Goal: Task Accomplishment & Management: Manage account settings

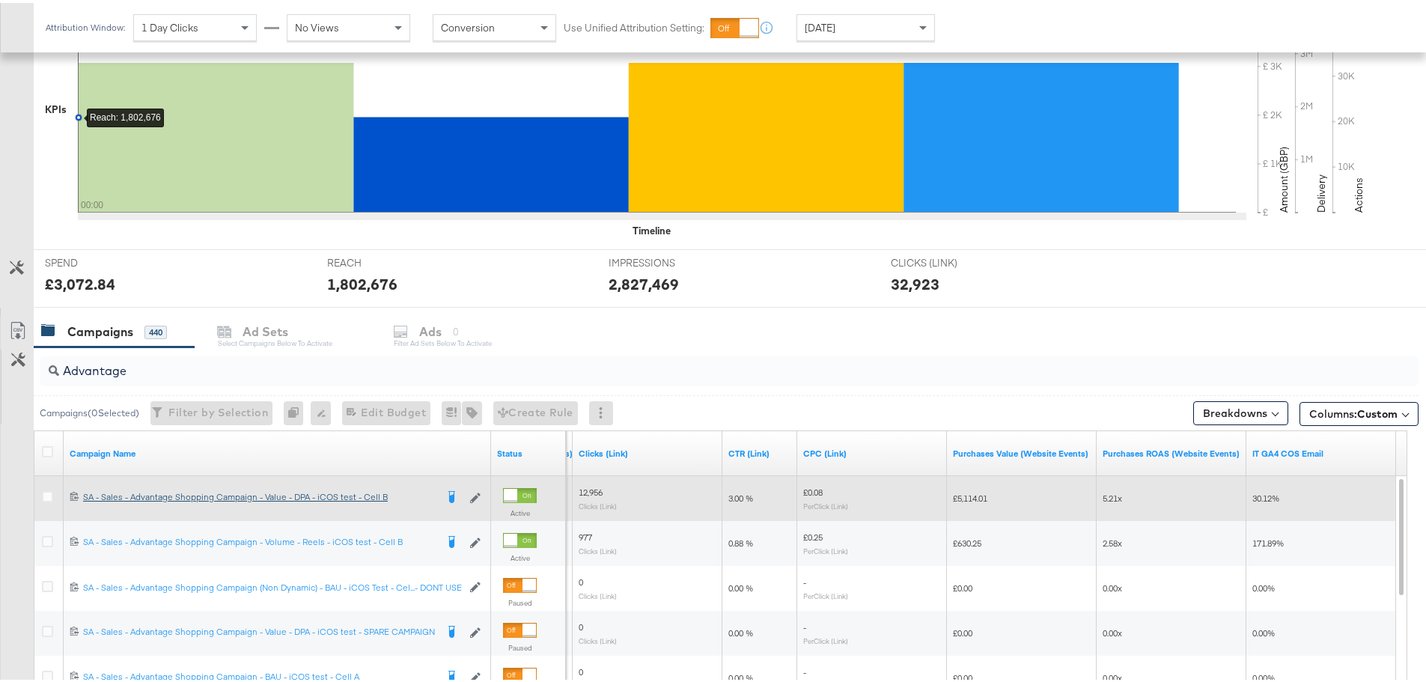
scroll to position [599, 0]
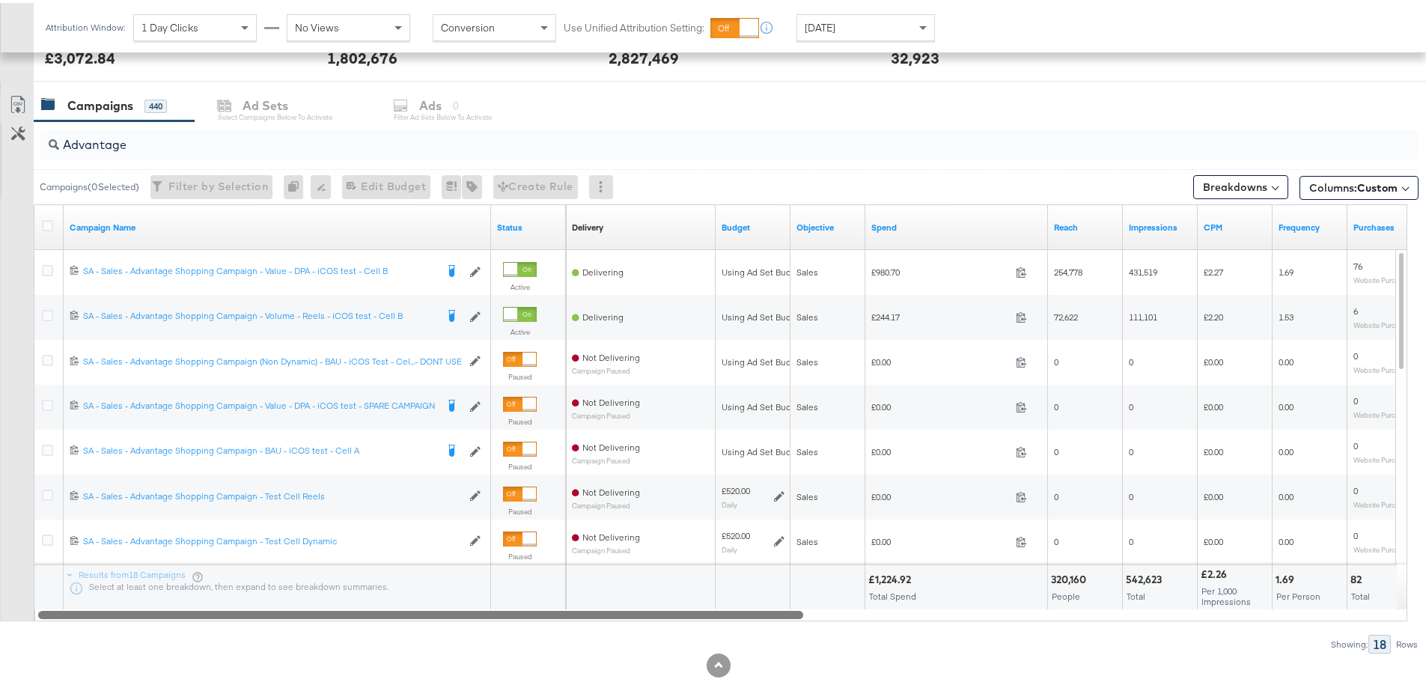
drag, startPoint x: 743, startPoint y: 617, endPoint x: 133, endPoint y: 624, distance: 609.4
click at [133, 624] on div "Advantage Campaigns ( 0 Selected) Filter by Selection Filter 0 campaigns 0 Rena…" at bounding box center [709, 384] width 1418 height 532
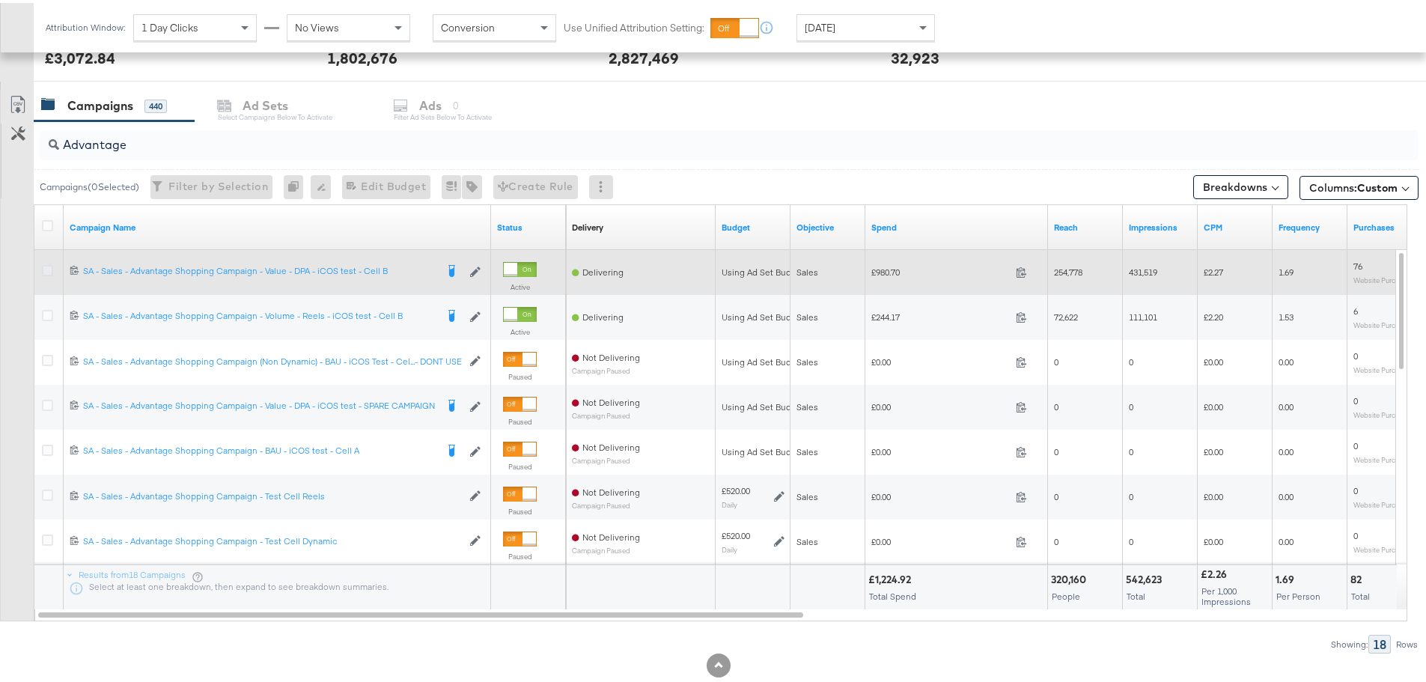
click at [43, 263] on icon at bounding box center [47, 267] width 11 height 11
click at [0, 0] on input "checkbox" at bounding box center [0, 0] width 0 height 0
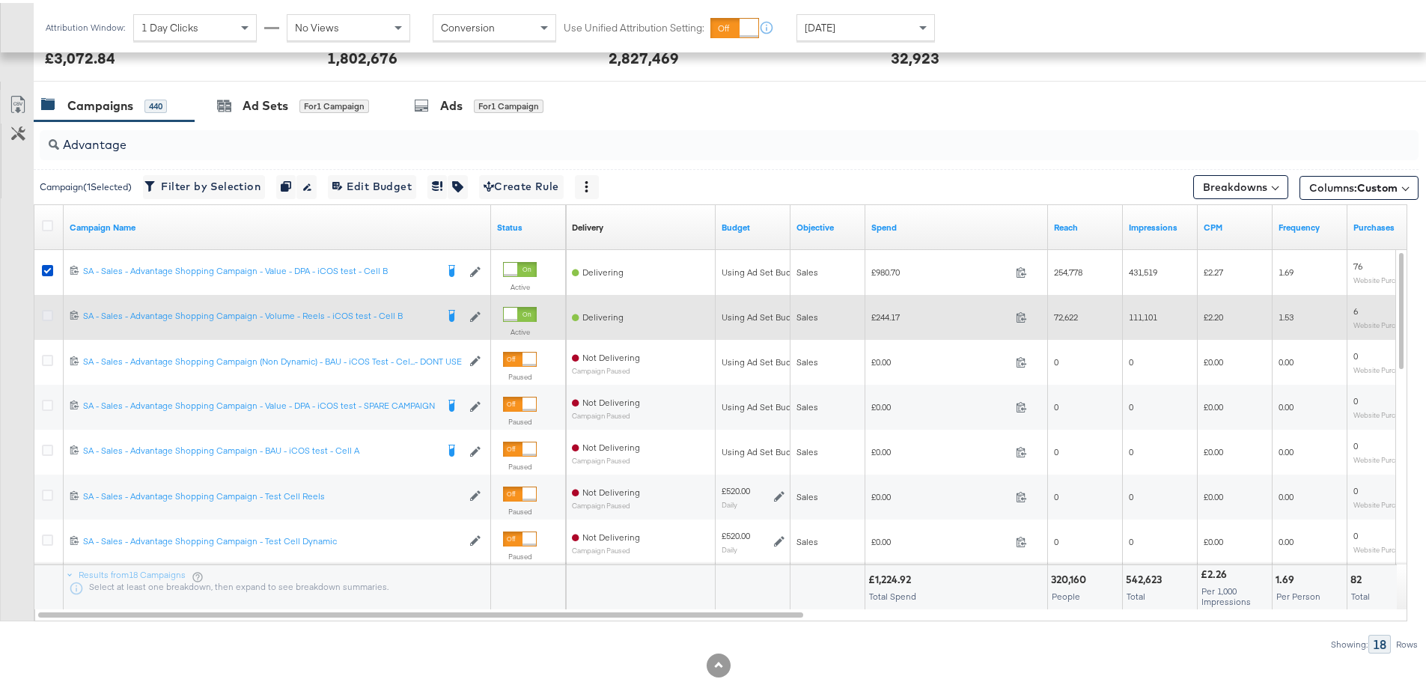
click at [45, 309] on icon at bounding box center [47, 312] width 11 height 11
click at [0, 0] on input "checkbox" at bounding box center [0, 0] width 0 height 0
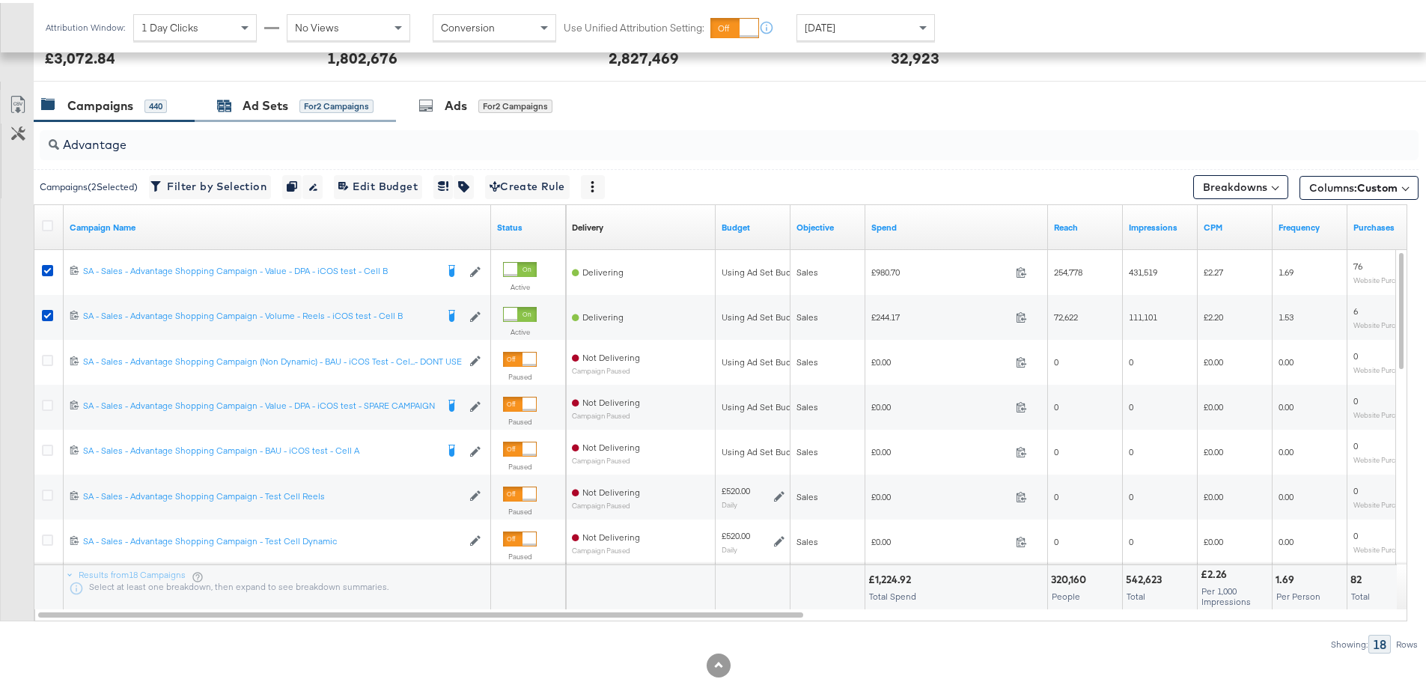
click at [262, 96] on div "Ad Sets" at bounding box center [266, 102] width 46 height 17
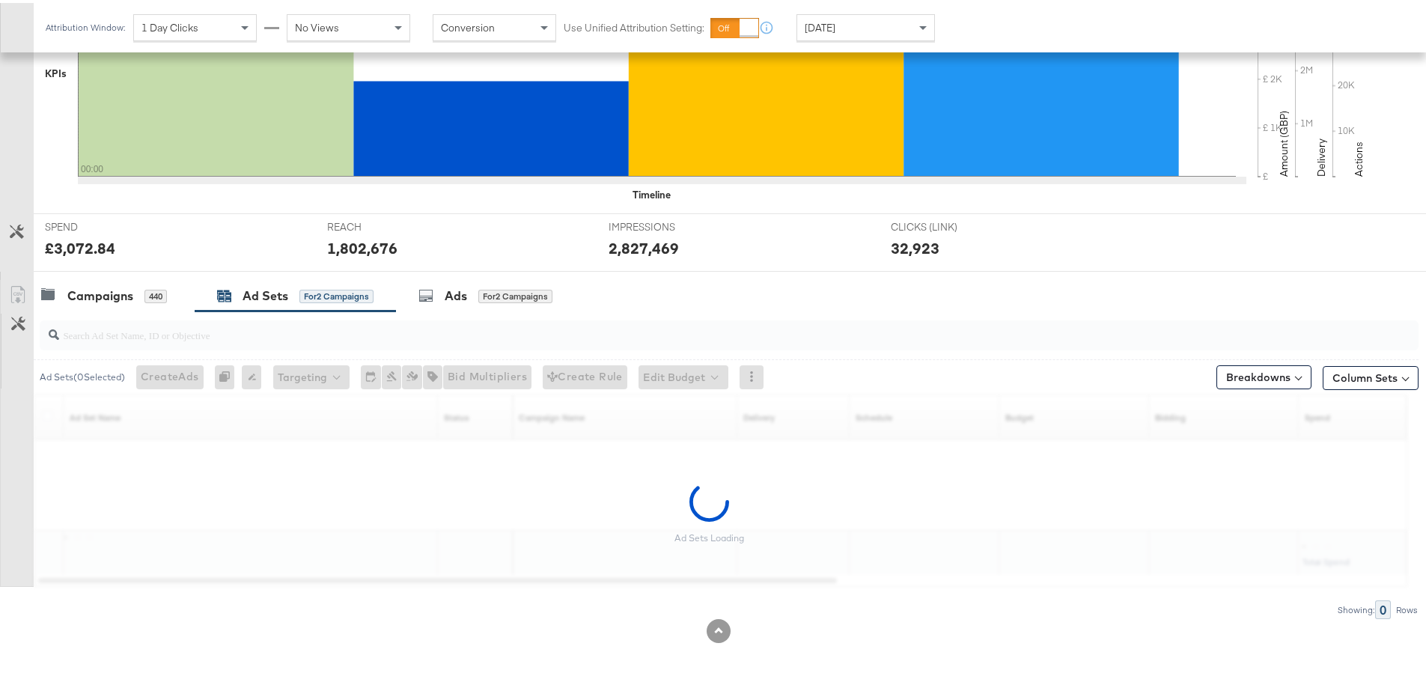
scroll to position [409, 0]
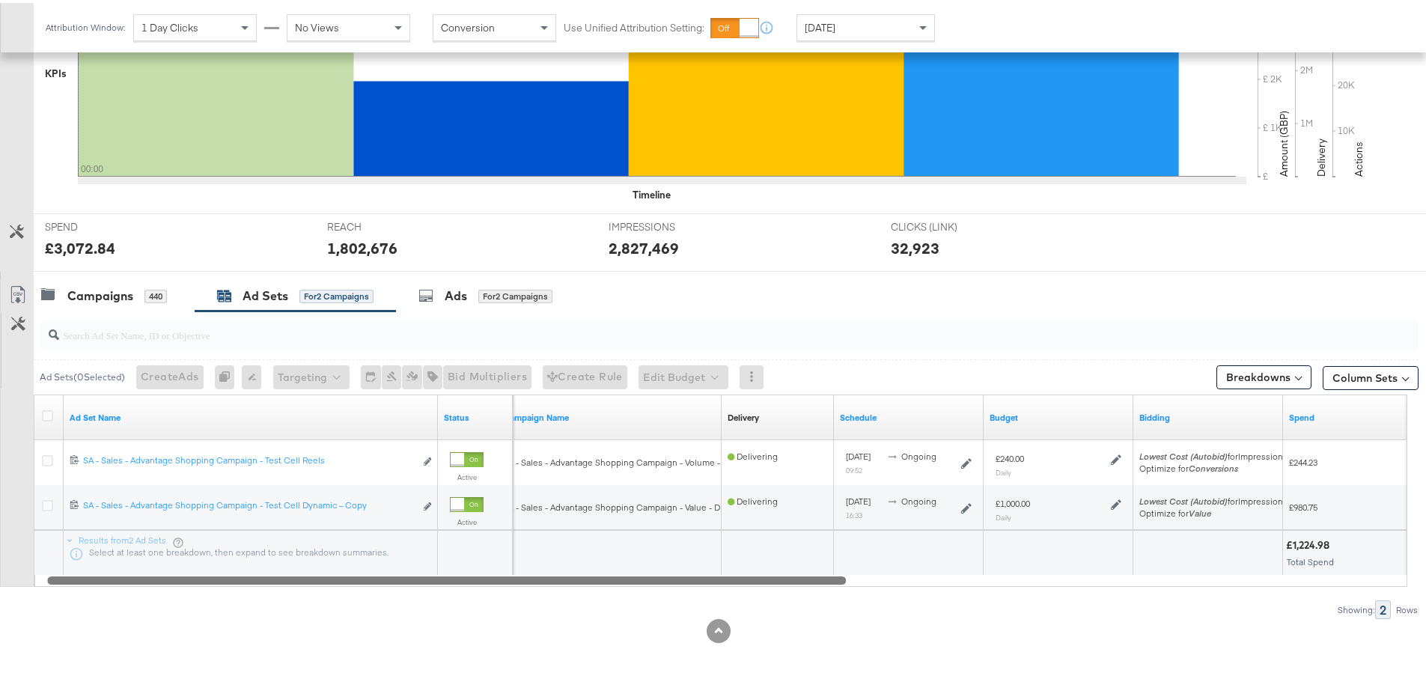
drag, startPoint x: 805, startPoint y: 582, endPoint x: 813, endPoint y: 581, distance: 8.3
click at [813, 581] on div at bounding box center [446, 576] width 799 height 13
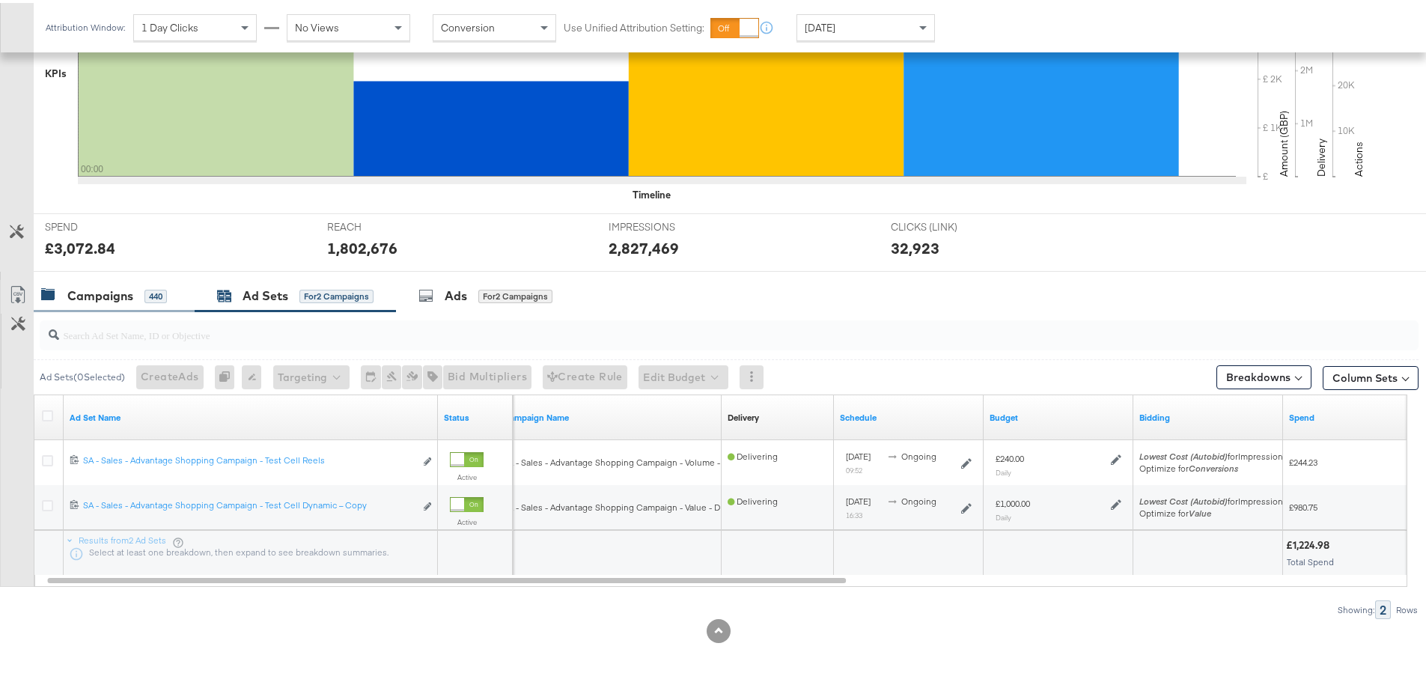
click at [122, 290] on div "Campaigns" at bounding box center [100, 292] width 66 height 17
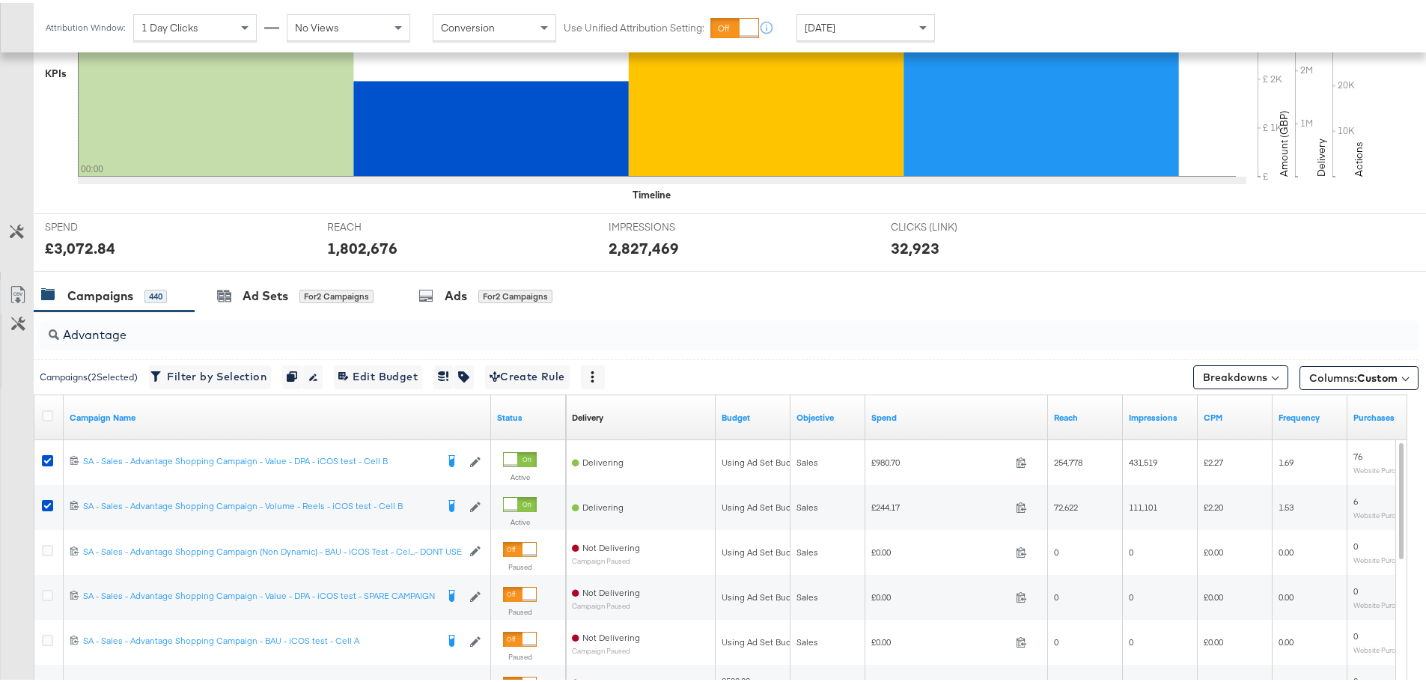
scroll to position [599, 0]
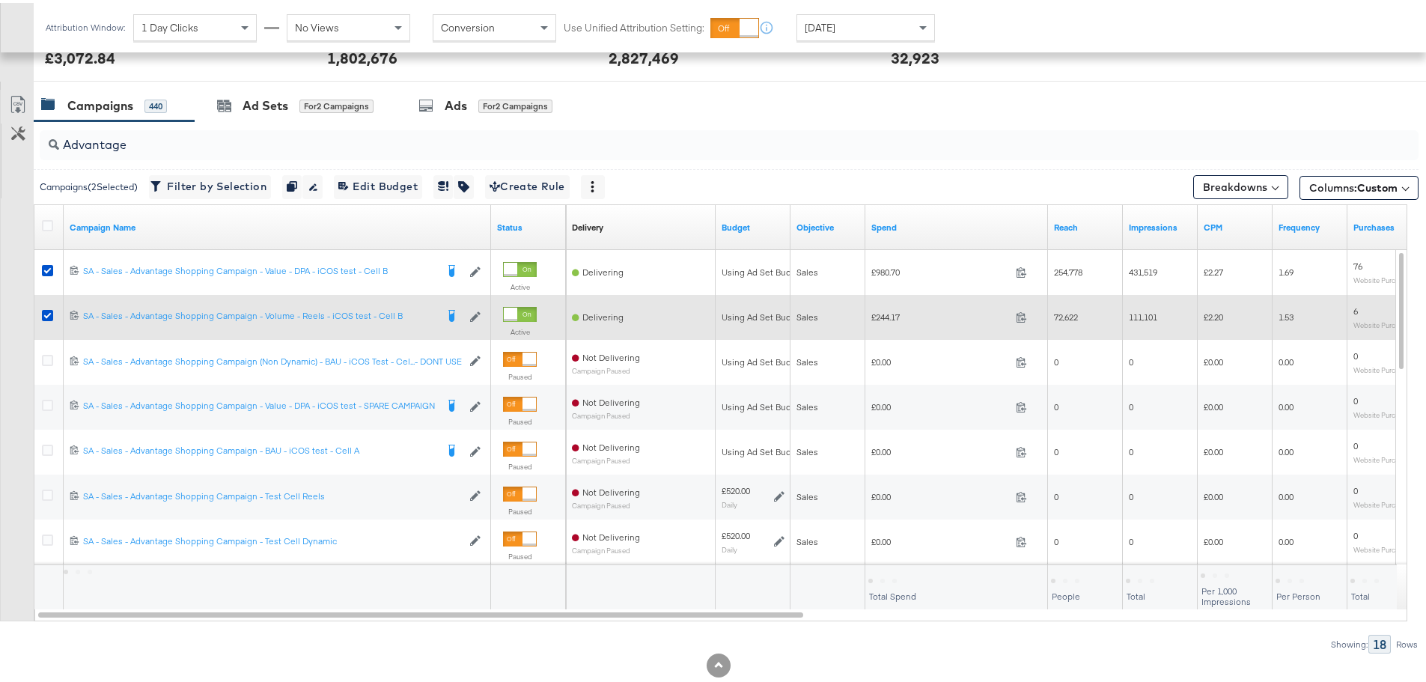
click at [49, 266] on icon at bounding box center [47, 267] width 11 height 11
click at [0, 0] on input "checkbox" at bounding box center [0, 0] width 0 height 0
click at [49, 313] on icon at bounding box center [47, 312] width 11 height 11
click at [0, 0] on input "checkbox" at bounding box center [0, 0] width 0 height 0
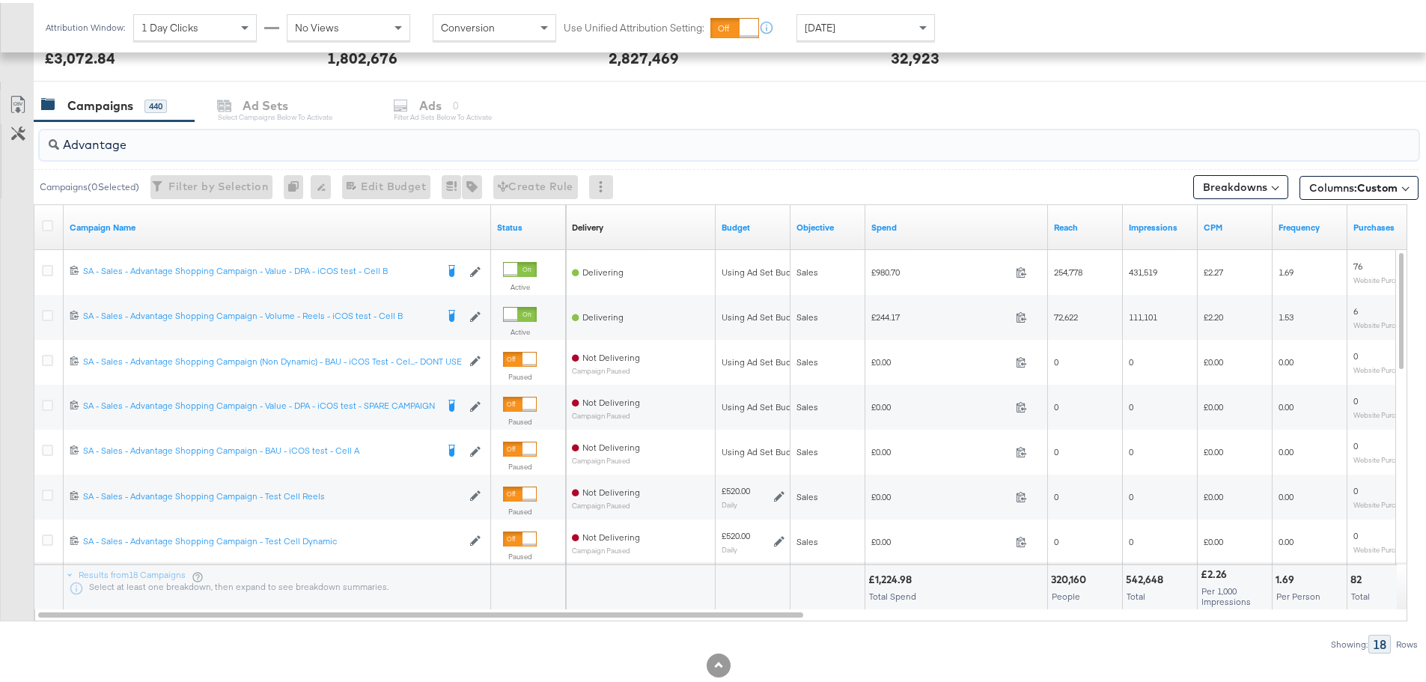
drag, startPoint x: 138, startPoint y: 141, endPoint x: -39, endPoint y: 121, distance: 178.5
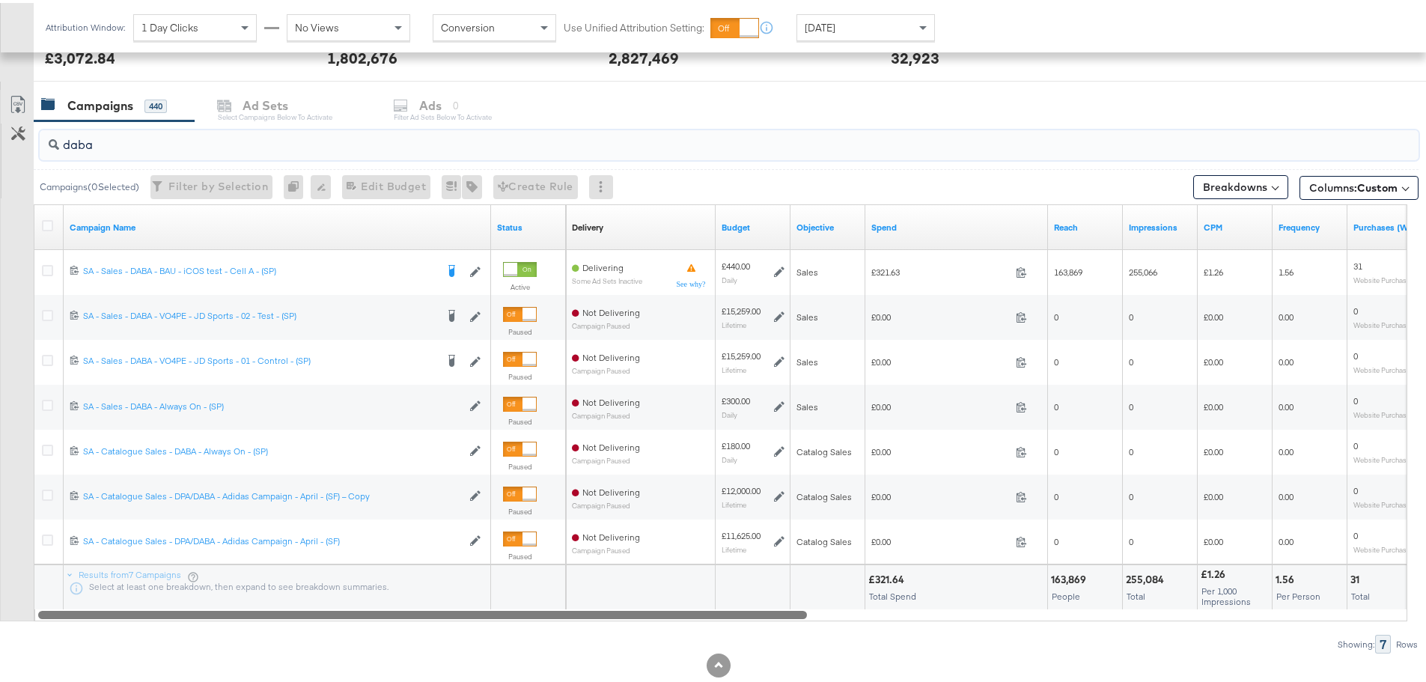
drag, startPoint x: 476, startPoint y: 610, endPoint x: 321, endPoint y: 647, distance: 159.4
click at [321, 647] on div "daba Campaigns ( 0 Selected) Filter by Selection Filter 0 campaigns 0 Rename 0 …" at bounding box center [709, 384] width 1418 height 532
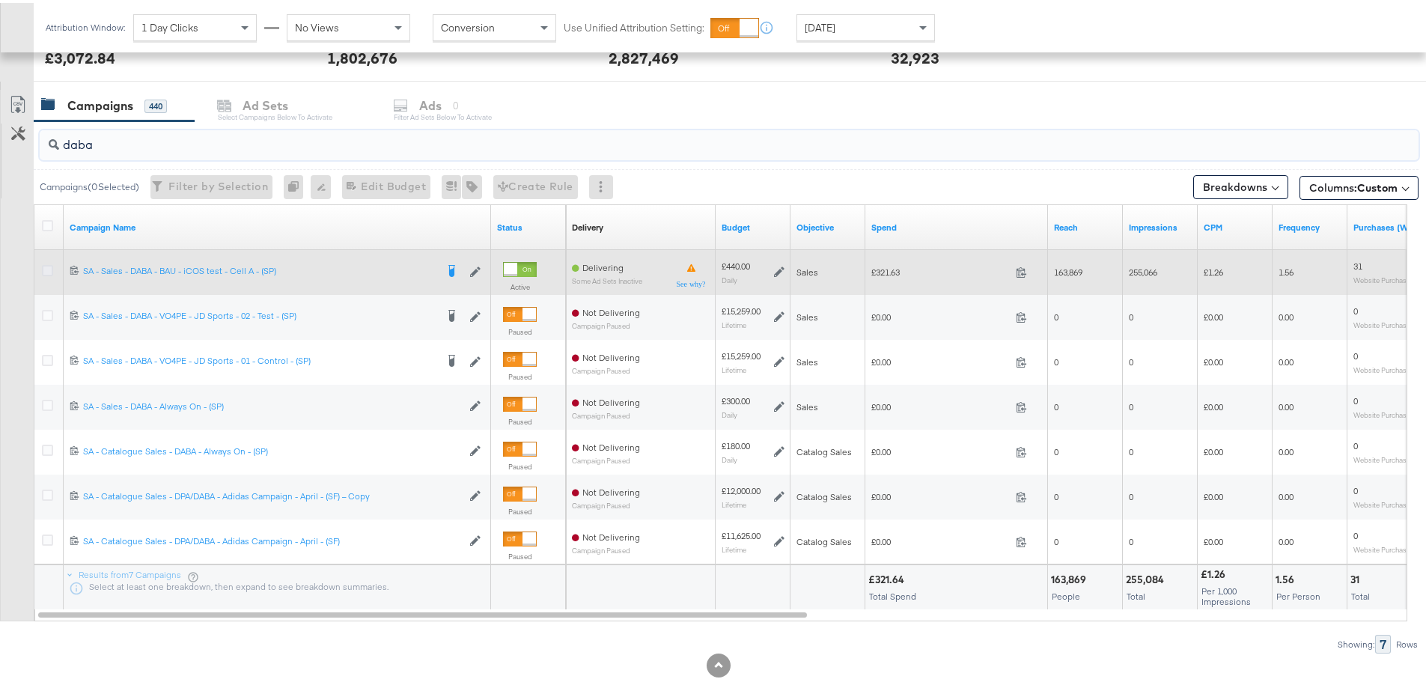
type input "daba"
click at [46, 267] on icon at bounding box center [47, 267] width 11 height 11
click at [0, 0] on input "checkbox" at bounding box center [0, 0] width 0 height 0
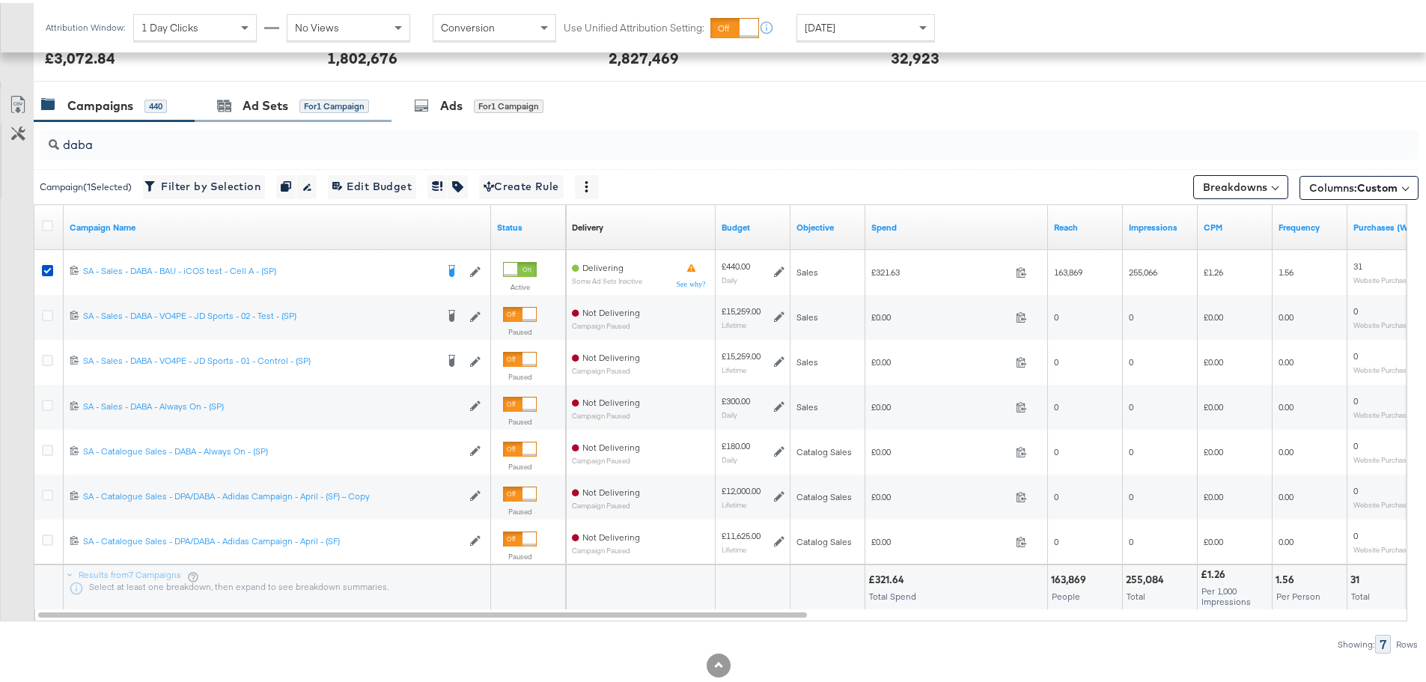
click at [288, 92] on div "Ad Sets for 1 Campaign" at bounding box center [293, 103] width 197 height 32
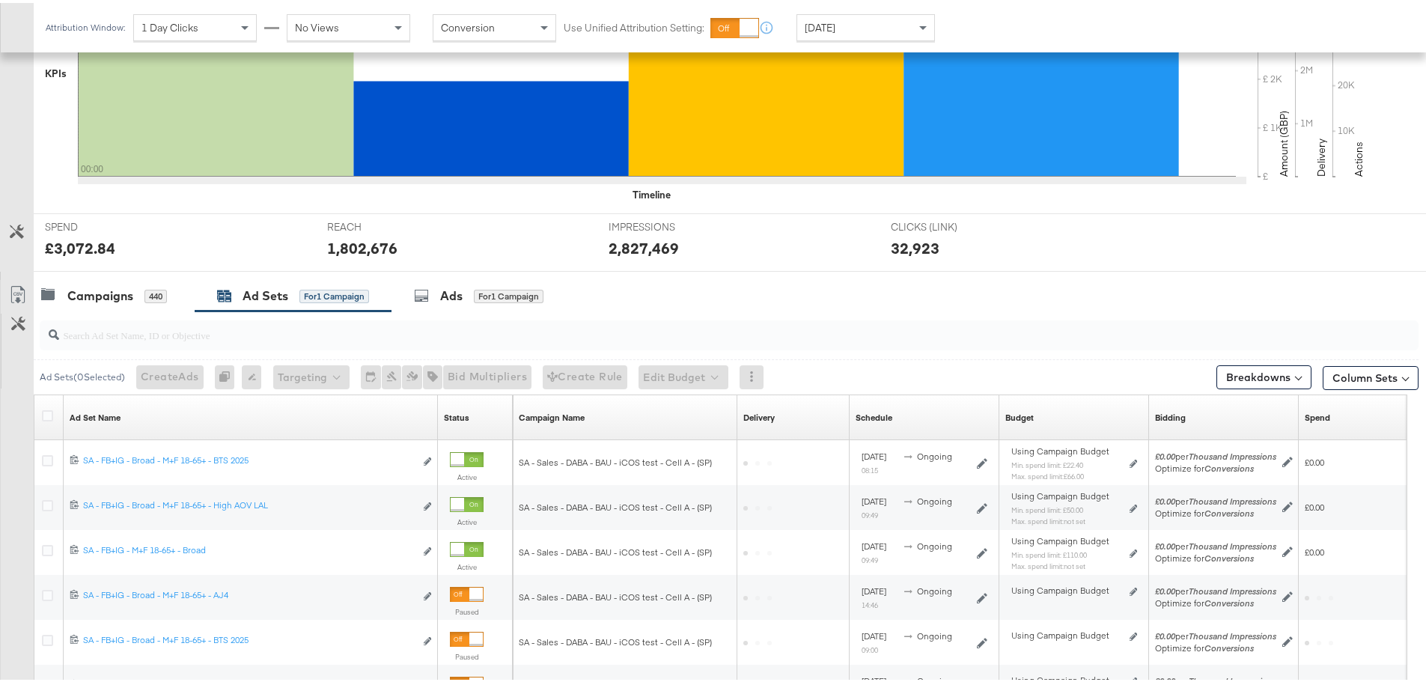
scroll to position [588, 0]
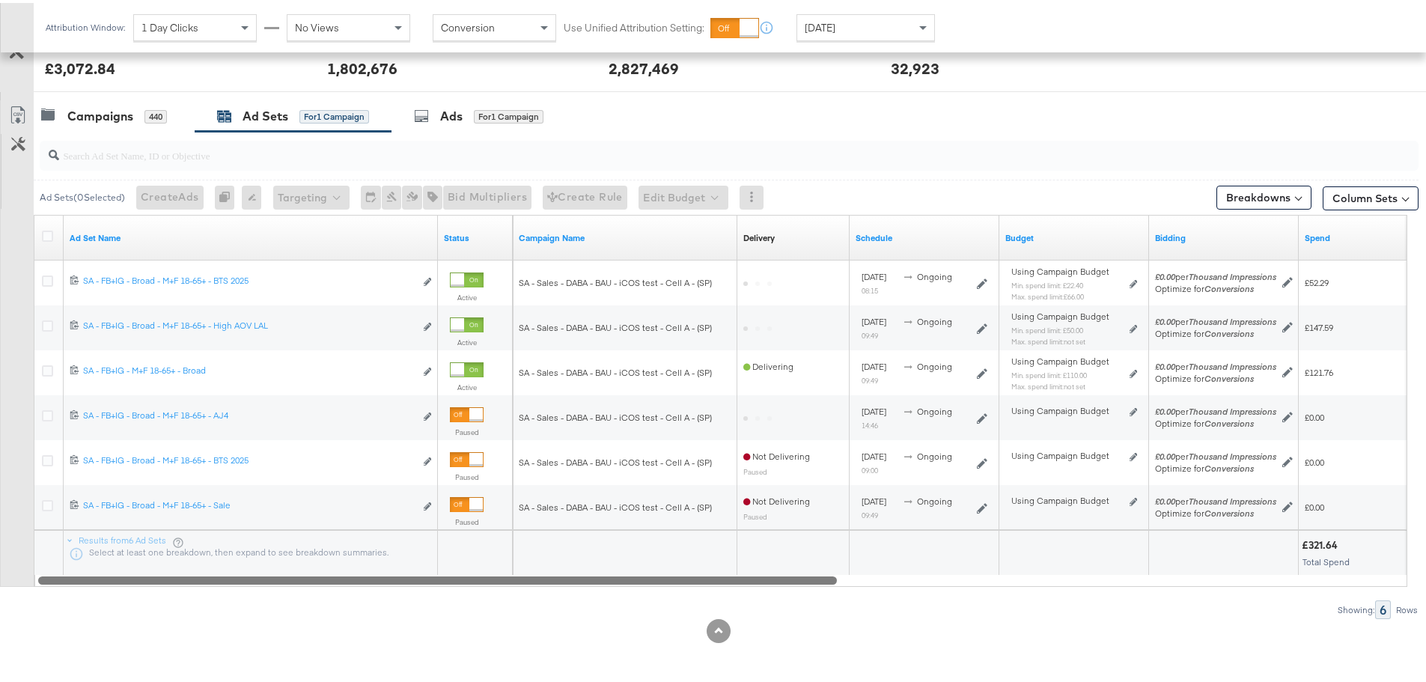
drag, startPoint x: 635, startPoint y: 576, endPoint x: 709, endPoint y: 597, distance: 76.8
click at [709, 597] on div "Ad Sets ( 0 Selected) Create Ads At least one ad set must be selected 0 Rename …" at bounding box center [709, 372] width 1418 height 487
drag, startPoint x: 791, startPoint y: 578, endPoint x: 546, endPoint y: 606, distance: 246.3
click at [546, 606] on div "Ad Sets ( 0 Selected) Create Ads At least one ad set must be selected 0 Rename …" at bounding box center [709, 372] width 1418 height 487
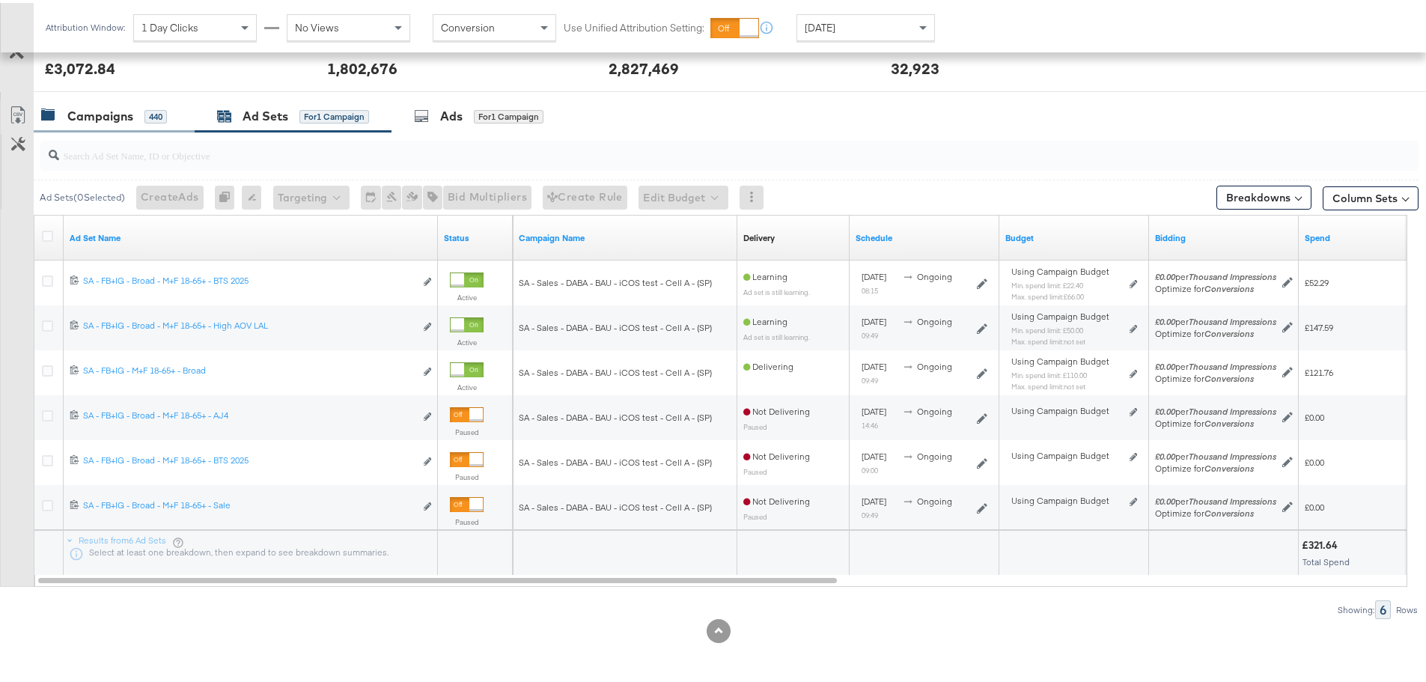
click at [94, 106] on div "Campaigns" at bounding box center [100, 113] width 66 height 17
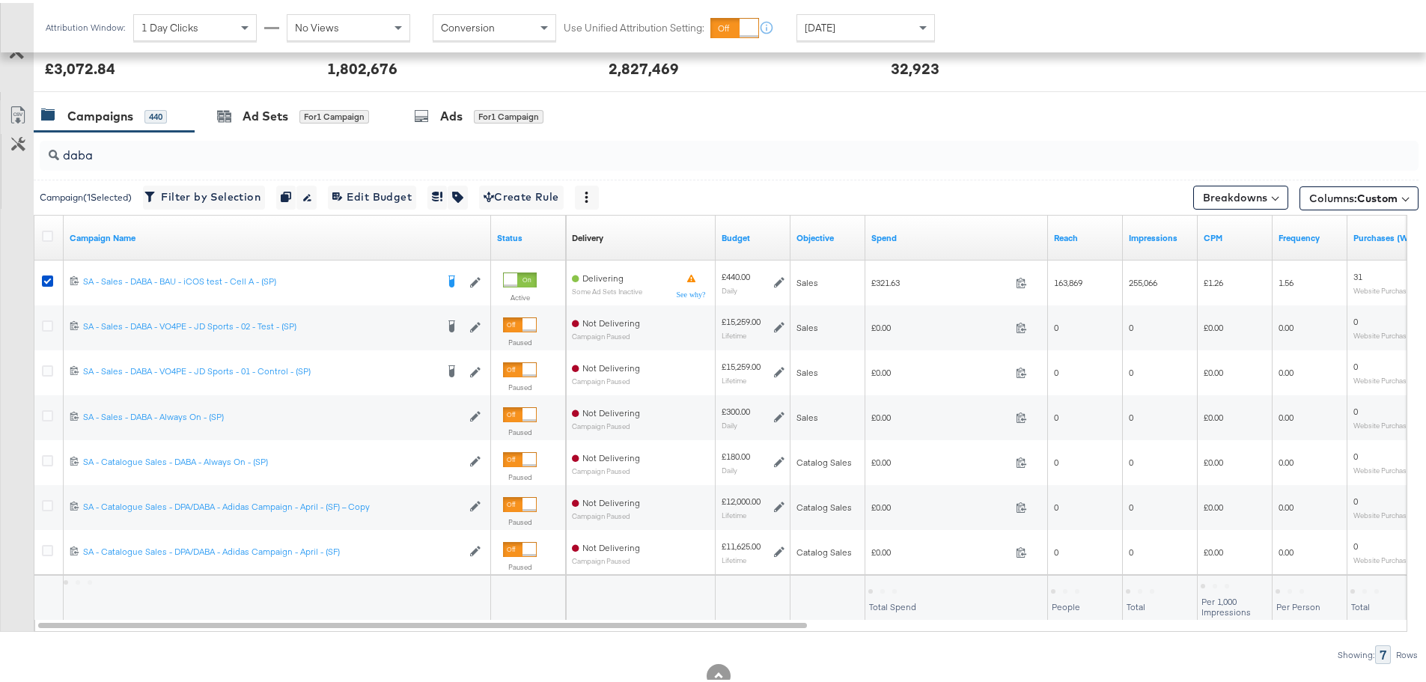
scroll to position [599, 0]
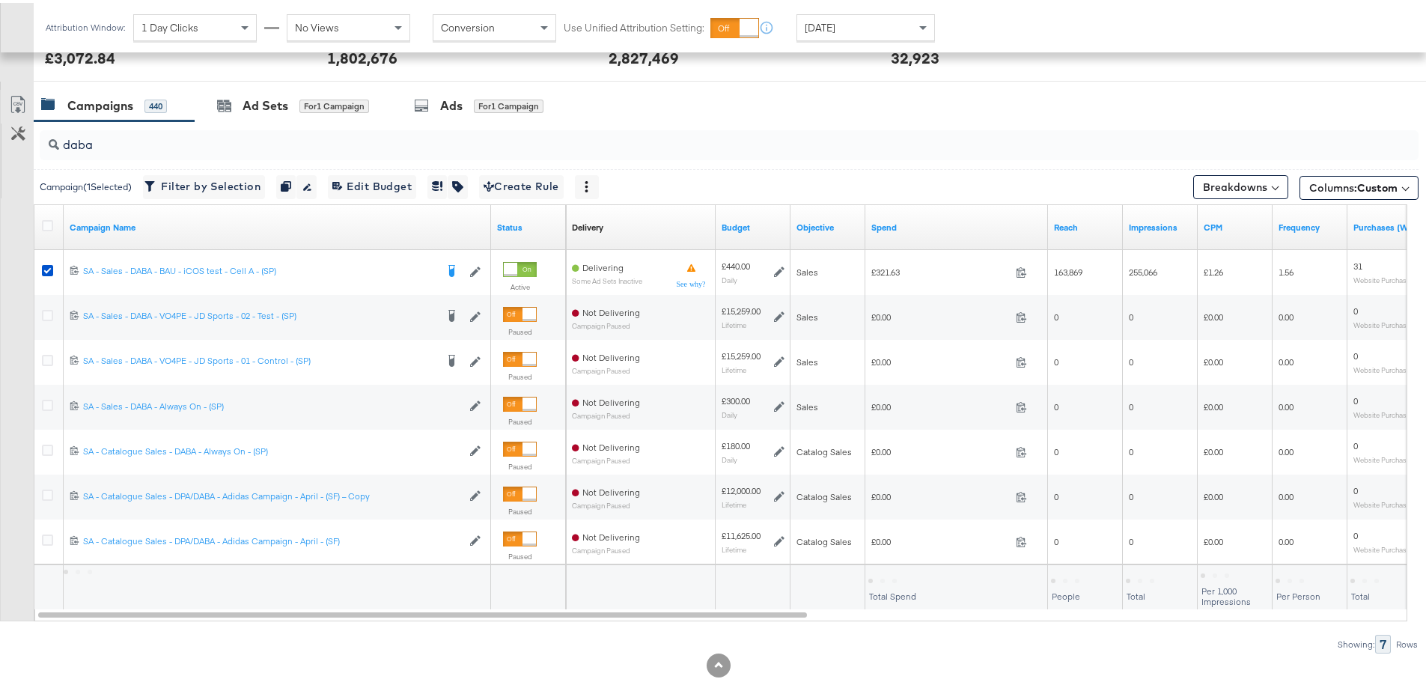
click at [94, 106] on div "Campaigns" at bounding box center [100, 102] width 66 height 17
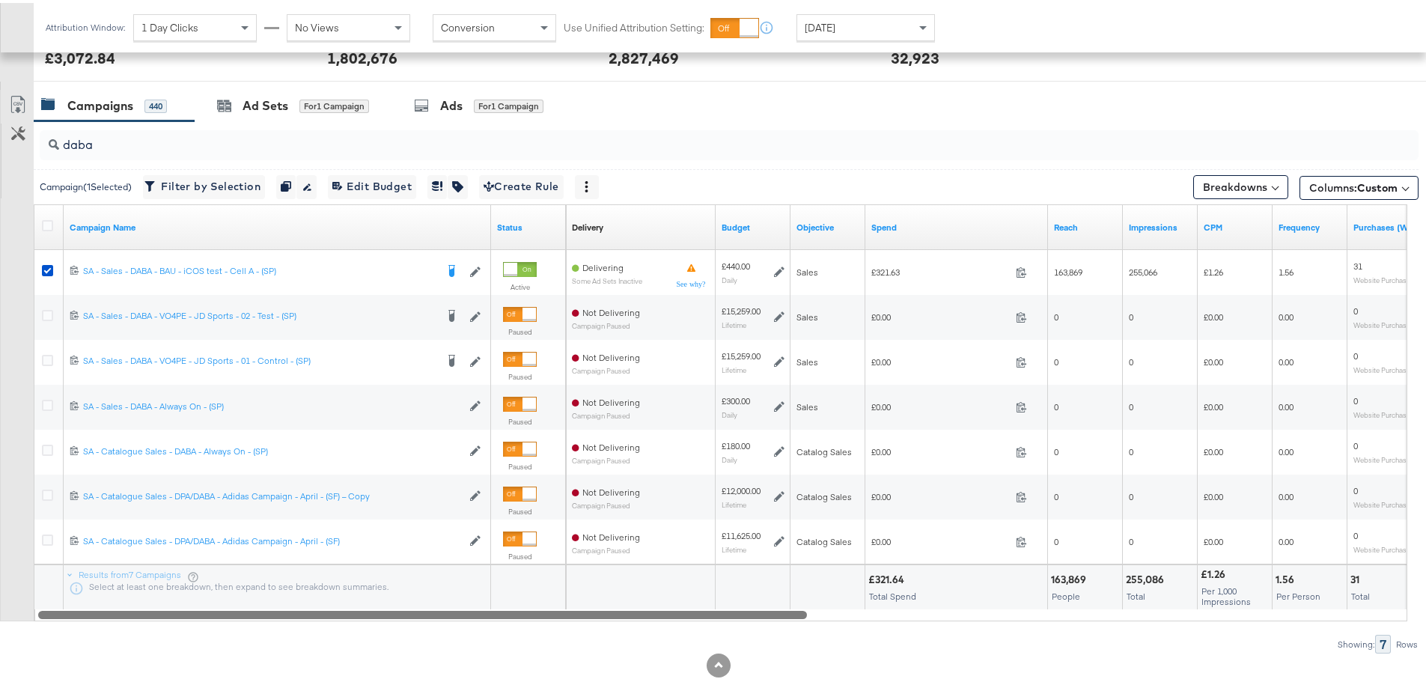
drag, startPoint x: 645, startPoint y: 611, endPoint x: 650, endPoint y: 636, distance: 25.3
click at [650, 636] on div "daba Campaign ( 1 Selected) Filter by Selection Filter 1 campaign Duplicate 1 c…" at bounding box center [709, 384] width 1418 height 532
drag, startPoint x: 119, startPoint y: 135, endPoint x: 32, endPoint y: 137, distance: 86.8
click at [32, 137] on div "daba Campaign ( 1 Selected) Filter by Selection Filter 1 campaign Duplicate 1 c…" at bounding box center [709, 384] width 1418 height 532
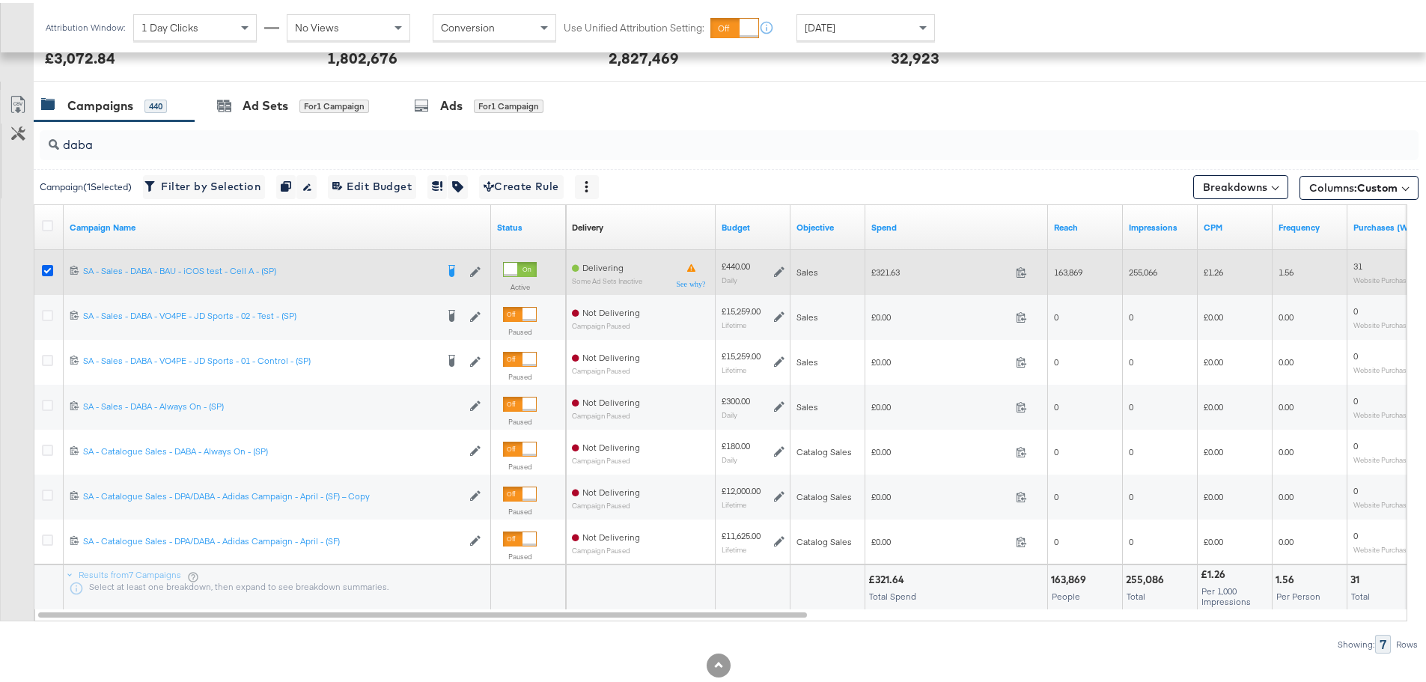
click at [44, 268] on icon at bounding box center [47, 267] width 11 height 11
click at [0, 0] on input "checkbox" at bounding box center [0, 0] width 0 height 0
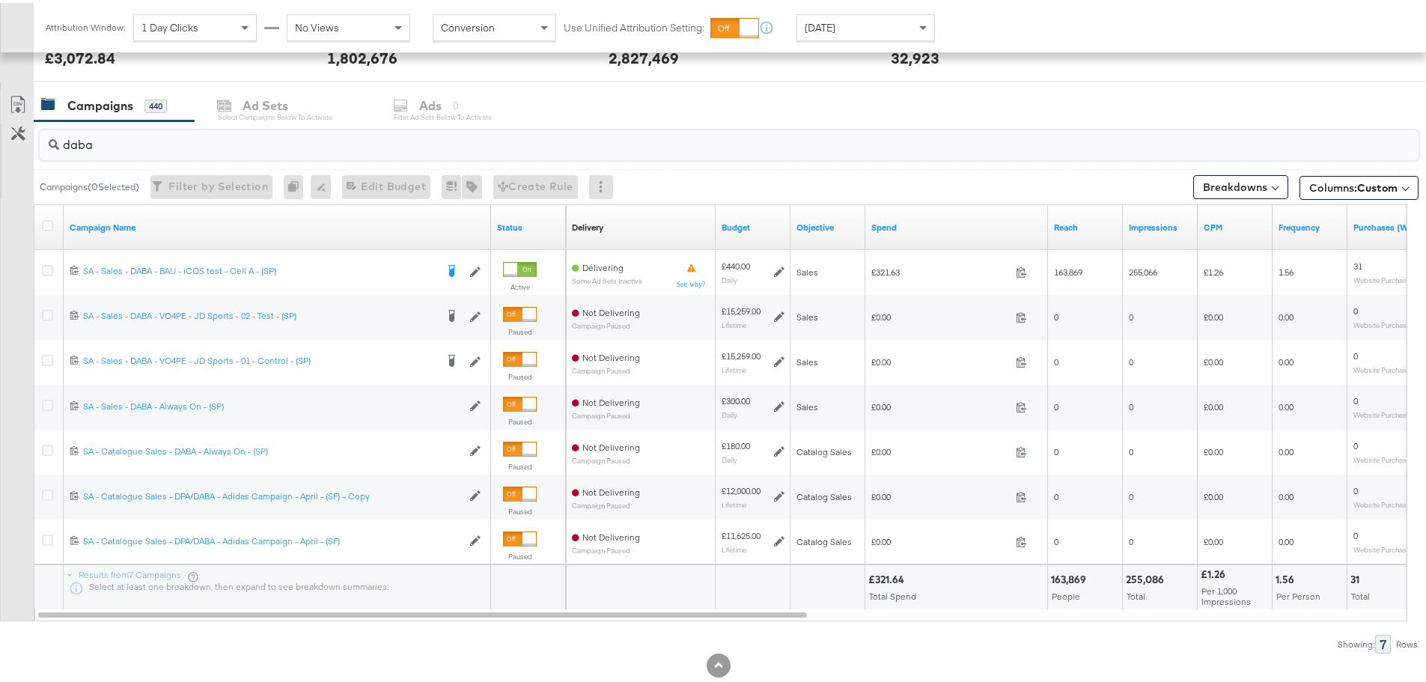
drag, startPoint x: 110, startPoint y: 140, endPoint x: -74, endPoint y: 129, distance: 184.5
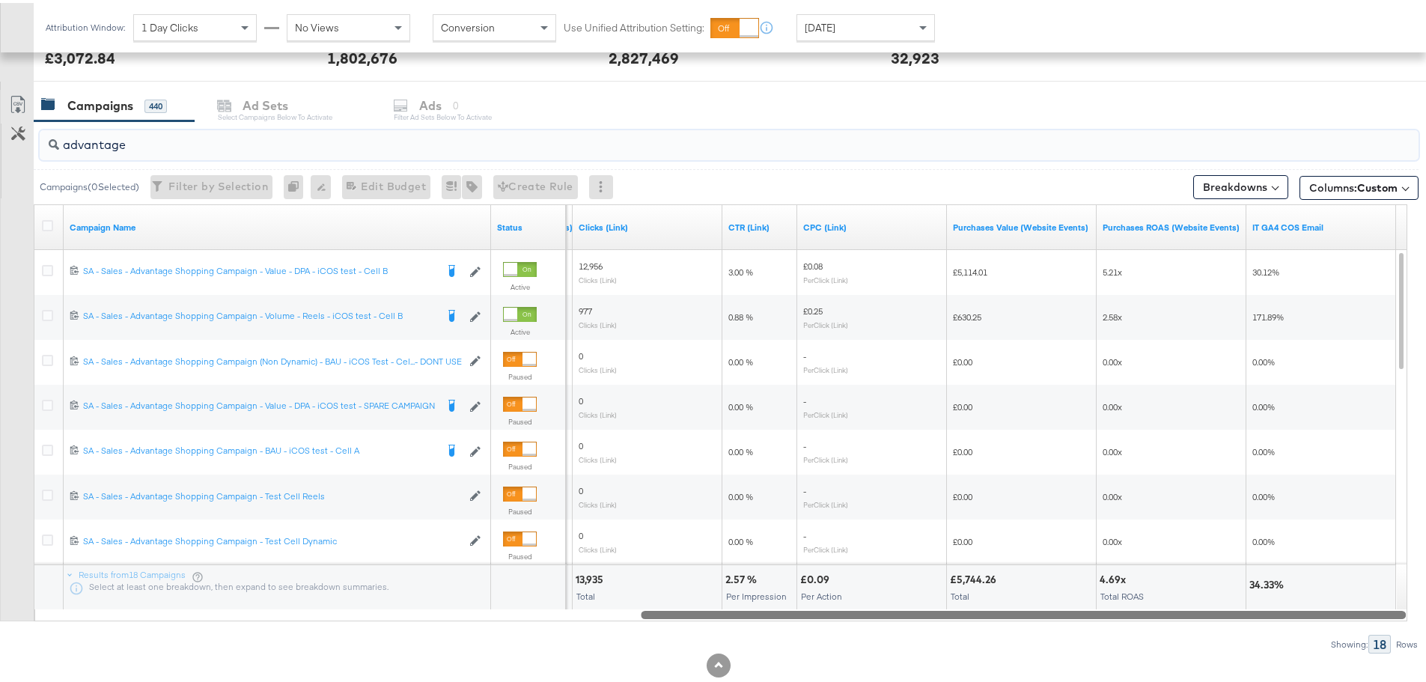
drag, startPoint x: 561, startPoint y: 611, endPoint x: 1410, endPoint y: 607, distance: 849.6
click at [1410, 607] on div "KPIs Performance & KPIs Customize KPIs ✔ Clicks (Link) ✔ Reach ✔ Impressions ✔ …" at bounding box center [718, 206] width 1437 height 1020
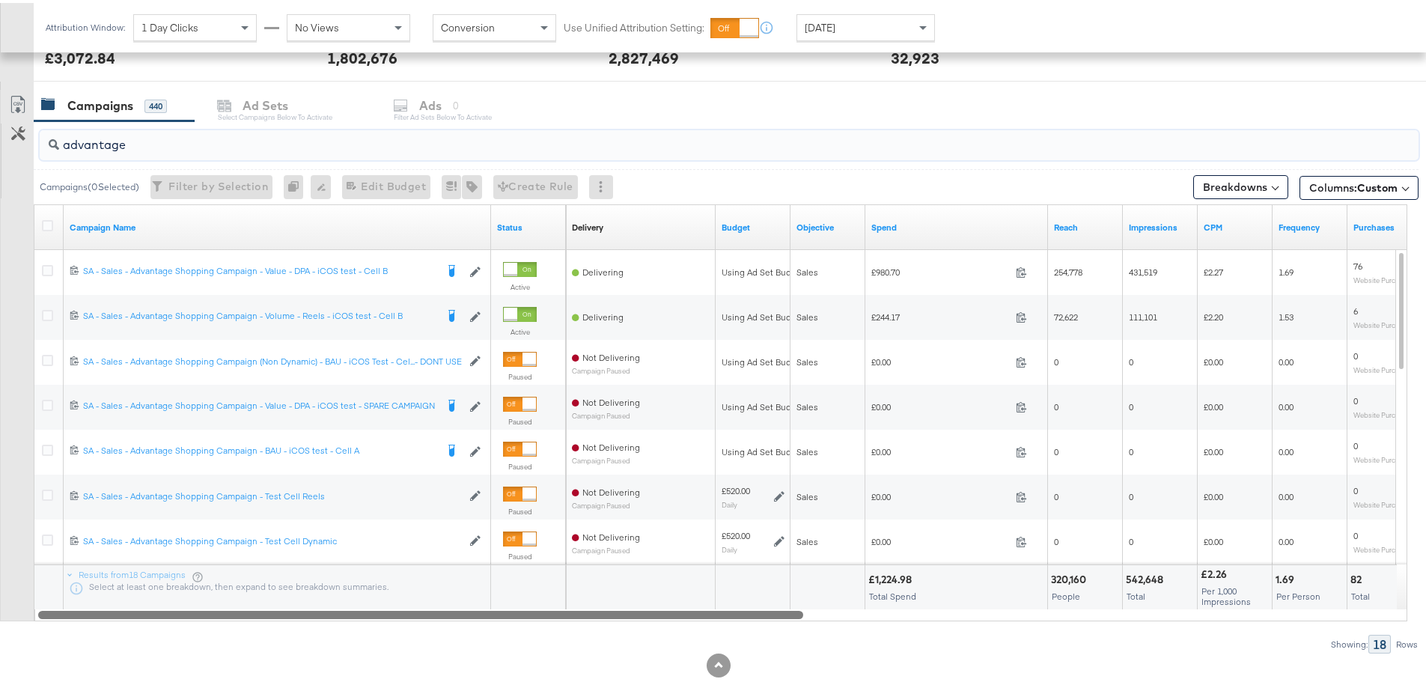
drag, startPoint x: 1127, startPoint y: 609, endPoint x: 414, endPoint y: 632, distance: 713.0
click at [414, 632] on div "advantage Campaigns ( 0 Selected) Filter by Selection Filter 0 campaigns 0 Rena…" at bounding box center [709, 384] width 1418 height 532
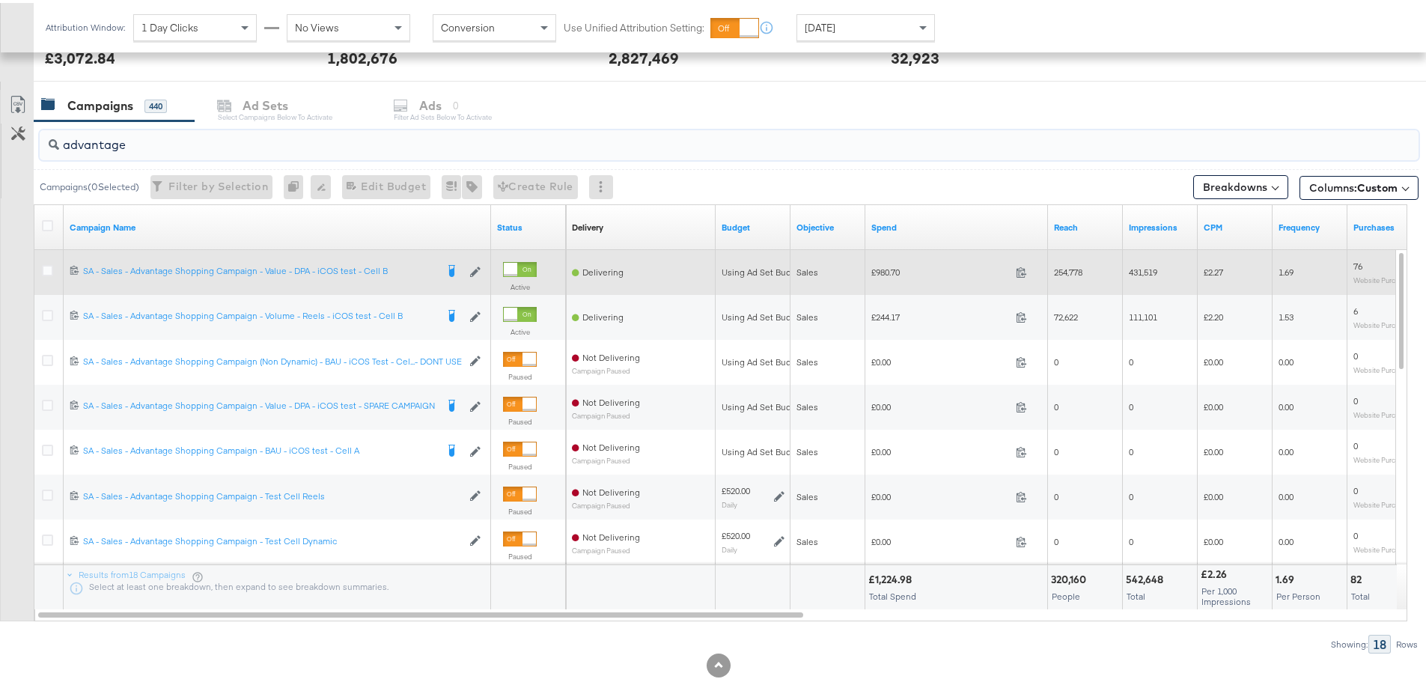
type input "advantage"
click at [57, 265] on div at bounding box center [50, 269] width 16 height 15
click at [52, 265] on icon at bounding box center [47, 267] width 11 height 11
click at [0, 0] on input "checkbox" at bounding box center [0, 0] width 0 height 0
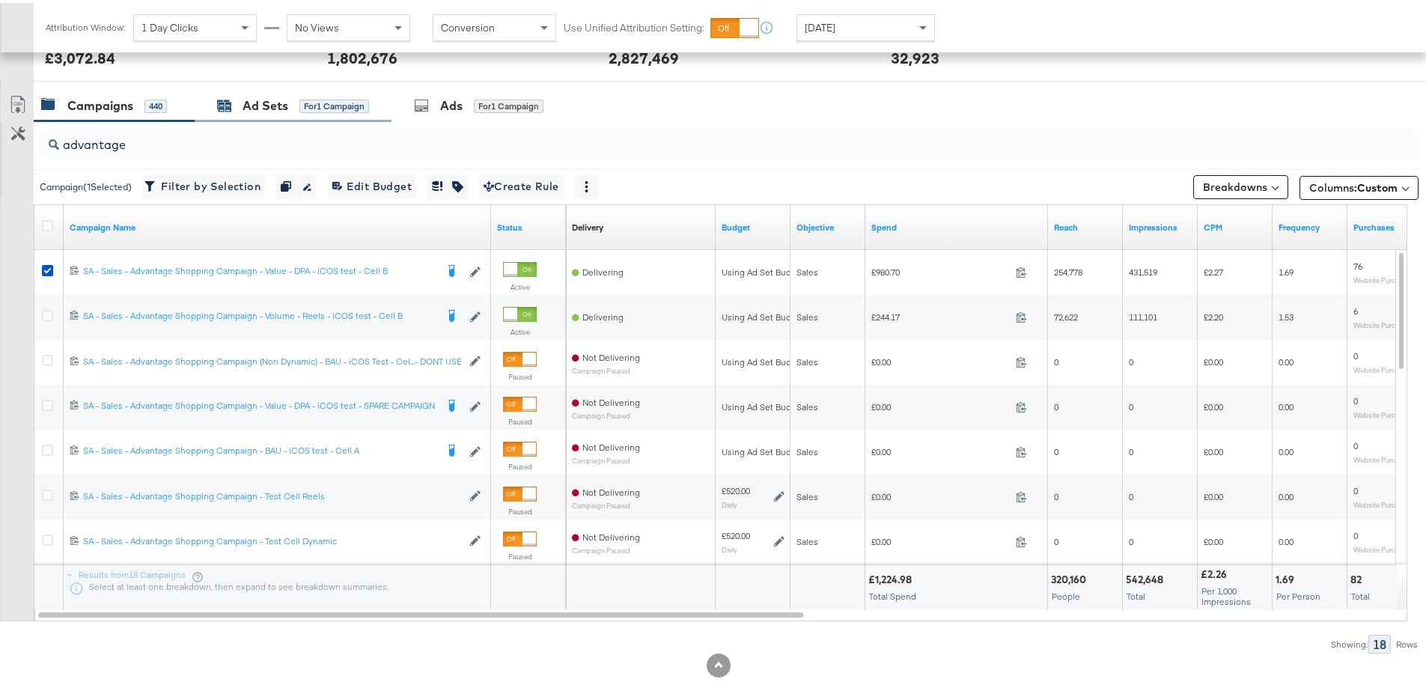
click at [252, 103] on div "Ad Sets" at bounding box center [266, 102] width 46 height 17
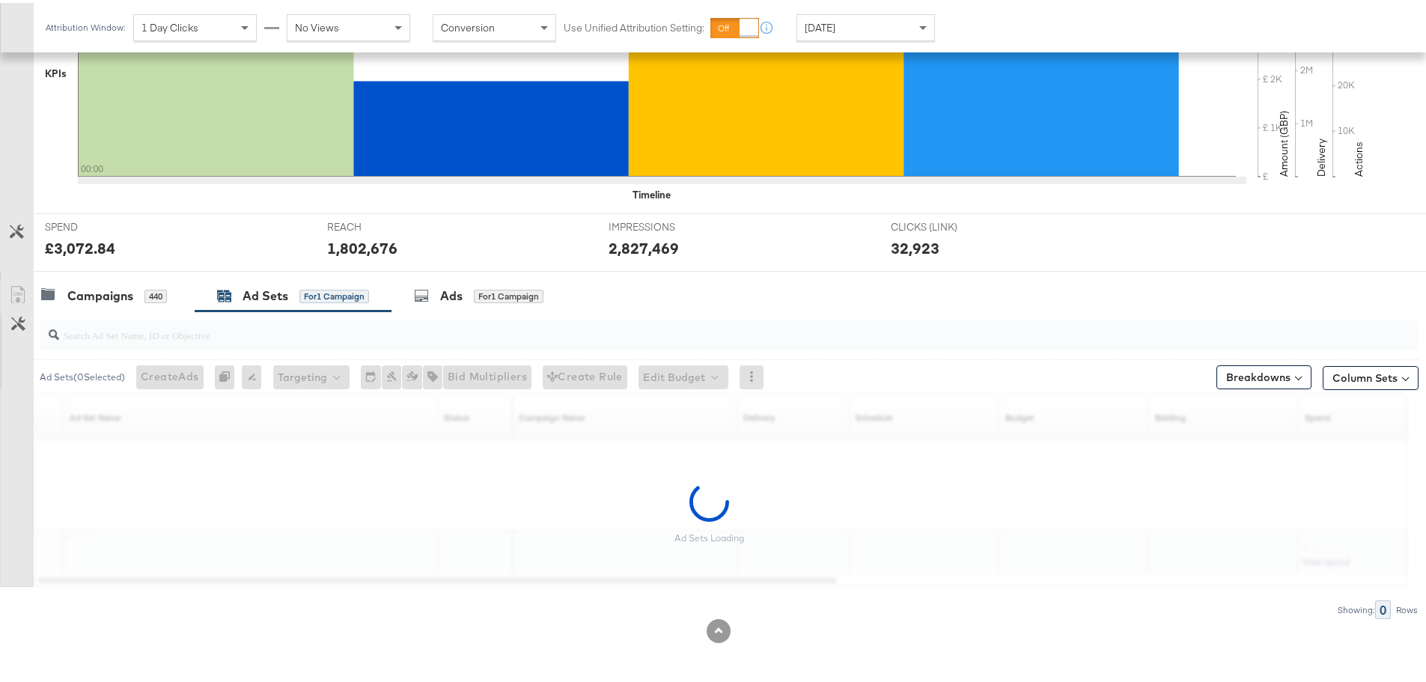
scroll to position [364, 0]
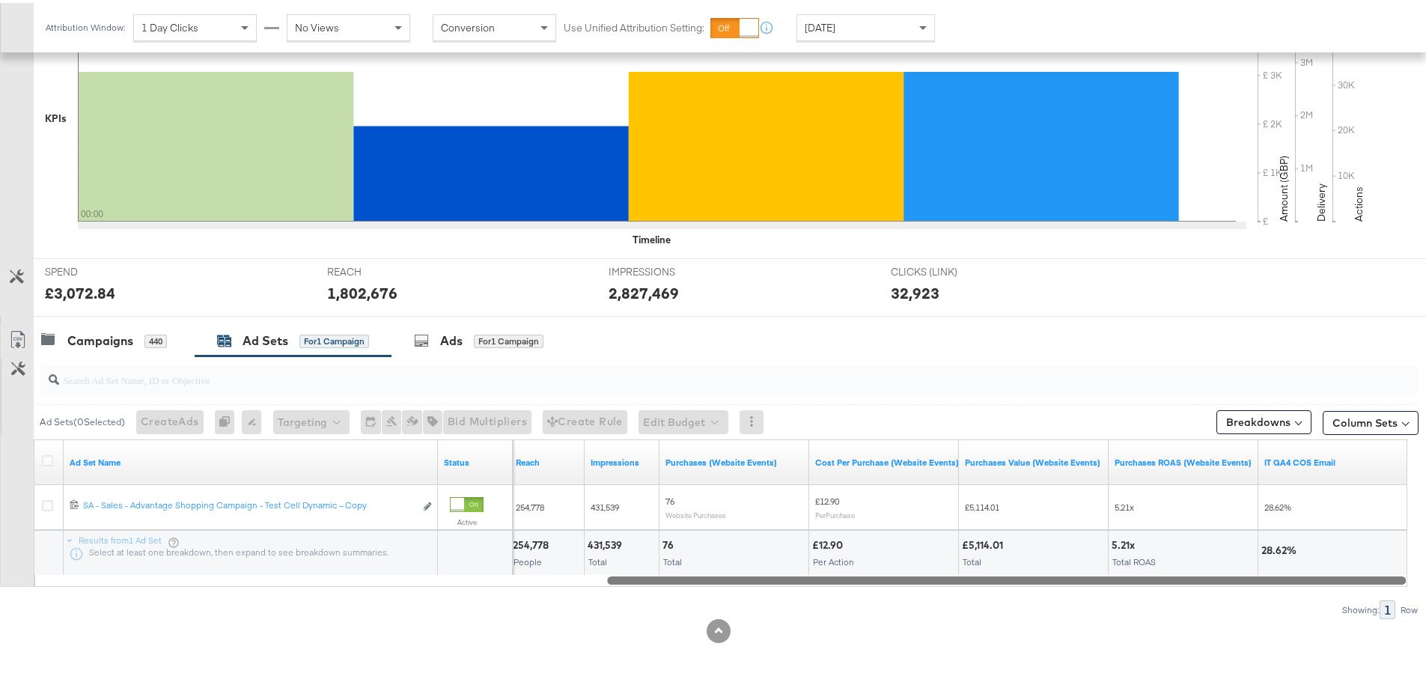
drag, startPoint x: 557, startPoint y: 577, endPoint x: 1414, endPoint y: 587, distance: 857.1
click at [1414, 587] on div "KPIs Performance & KPIs Customize KPIs ✔ Clicks (Link) ✔ Reach ✔ Impressions ✔ …" at bounding box center [718, 306] width 1437 height 750
